Goal: Check status: Check status

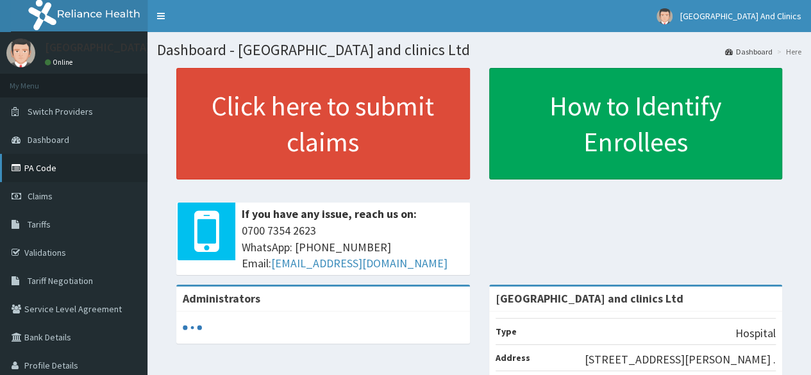
click at [38, 155] on link "PA Code" at bounding box center [74, 168] width 148 height 28
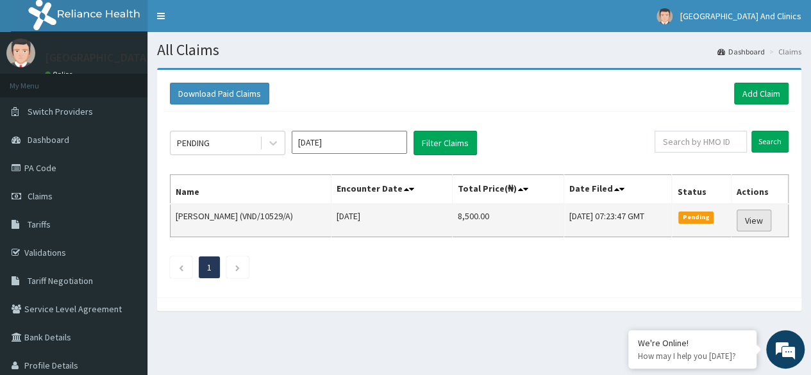
click at [748, 219] on link "View" at bounding box center [754, 221] width 35 height 22
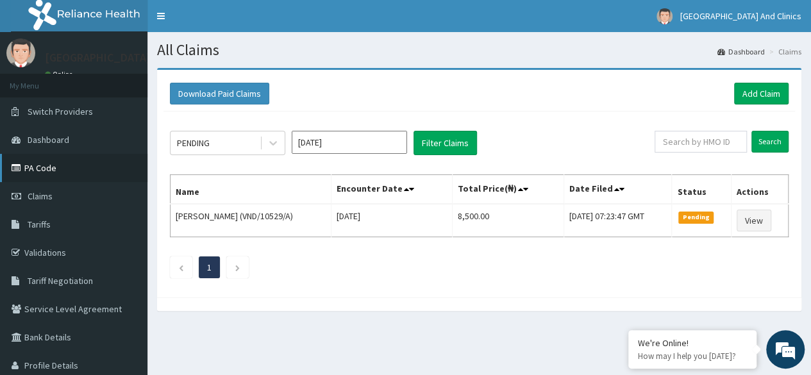
click at [47, 164] on link "PA Code" at bounding box center [74, 168] width 148 height 28
